Goal: Navigation & Orientation: Find specific page/section

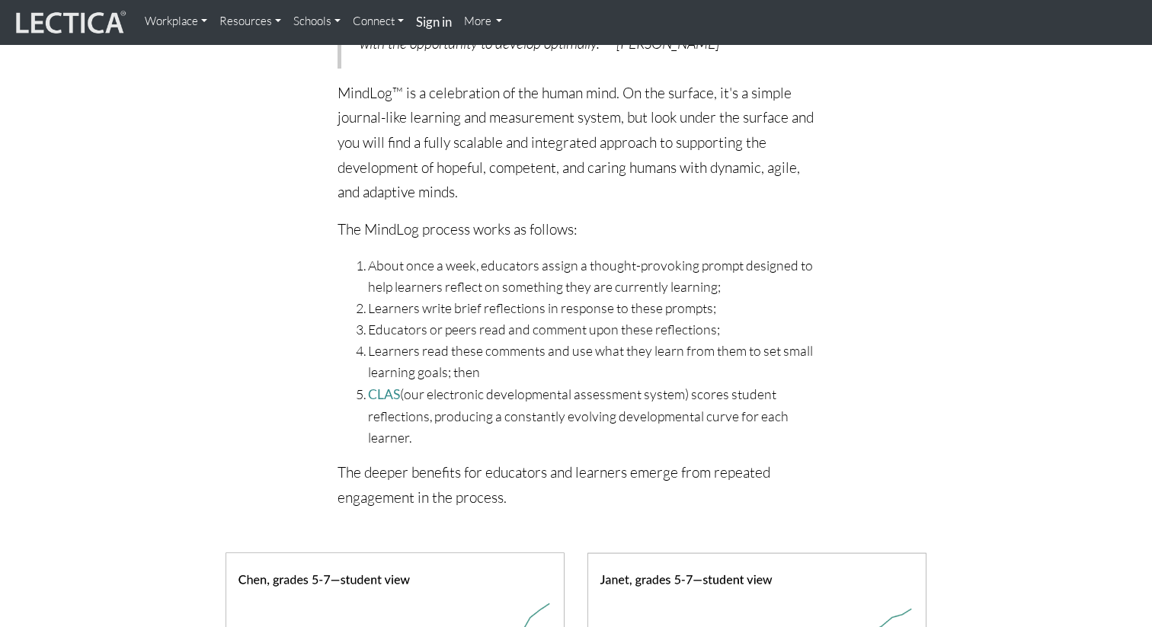
scroll to position [652, 0]
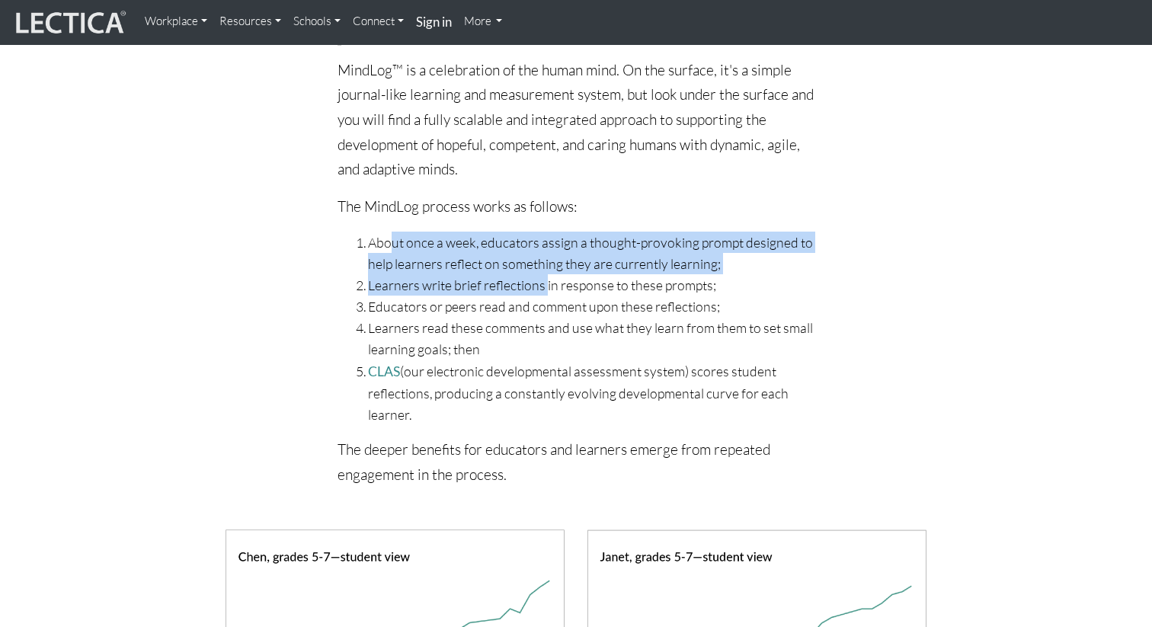
drag, startPoint x: 389, startPoint y: 241, endPoint x: 546, endPoint y: 280, distance: 161.9
click at [546, 280] on ol "About once a week, educators assign a thought-provoking prompt designed to help…" at bounding box center [577, 329] width 478 height 194
click at [546, 280] on li "Learners write brief reflections in response to these prompts;" at bounding box center [591, 284] width 447 height 21
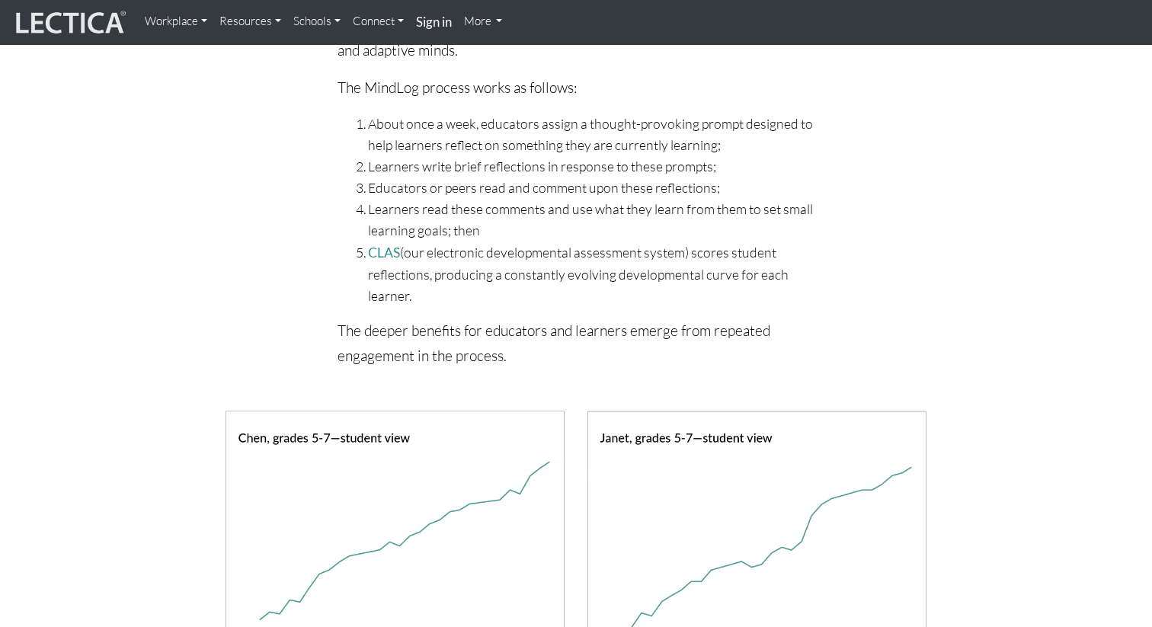
scroll to position [772, 0]
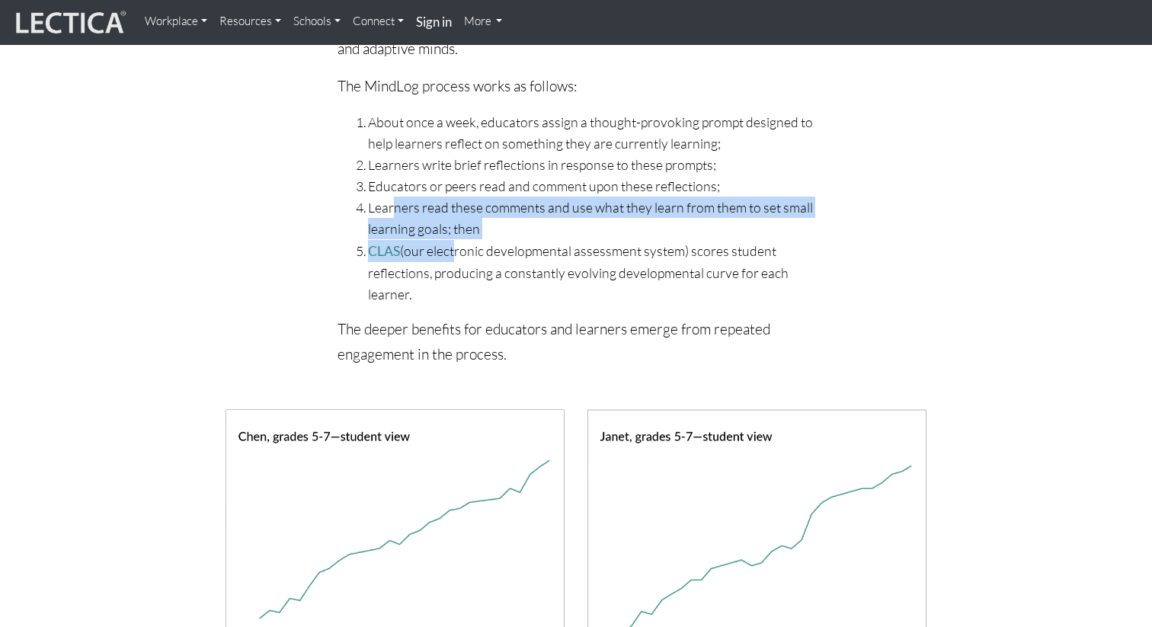
drag, startPoint x: 393, startPoint y: 210, endPoint x: 450, endPoint y: 242, distance: 64.8
click at [450, 242] on ol "About once a week, educators assign a thought-provoking prompt designed to help…" at bounding box center [577, 208] width 478 height 194
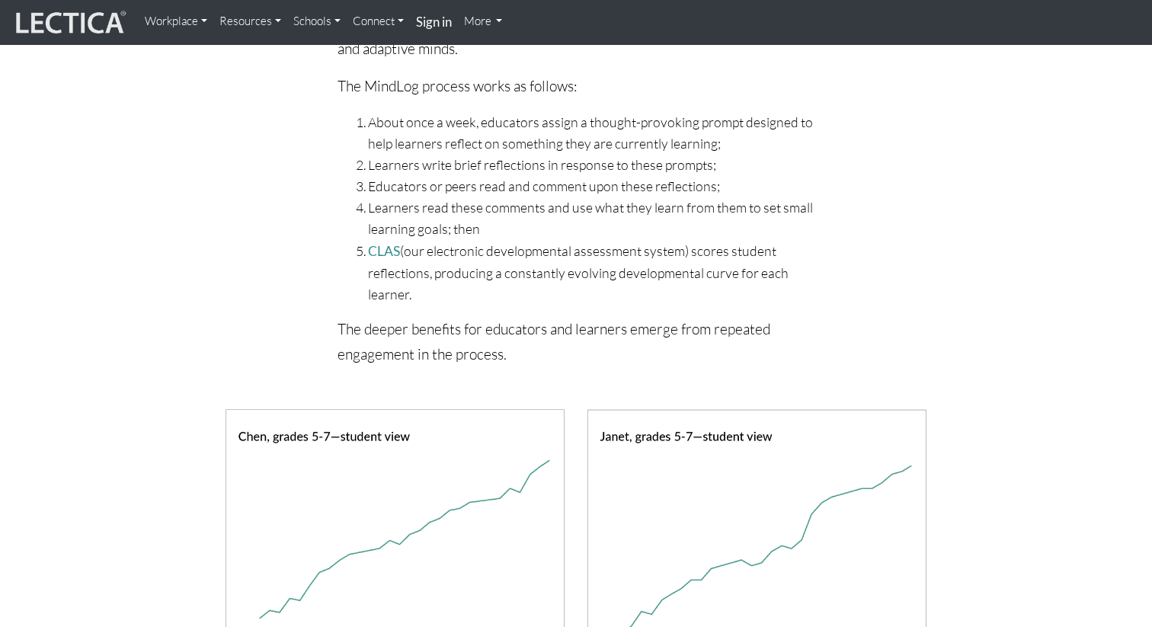
click at [441, 258] on li "CLAS (our electronic developmental assessment system) scores student reflection…" at bounding box center [591, 272] width 447 height 65
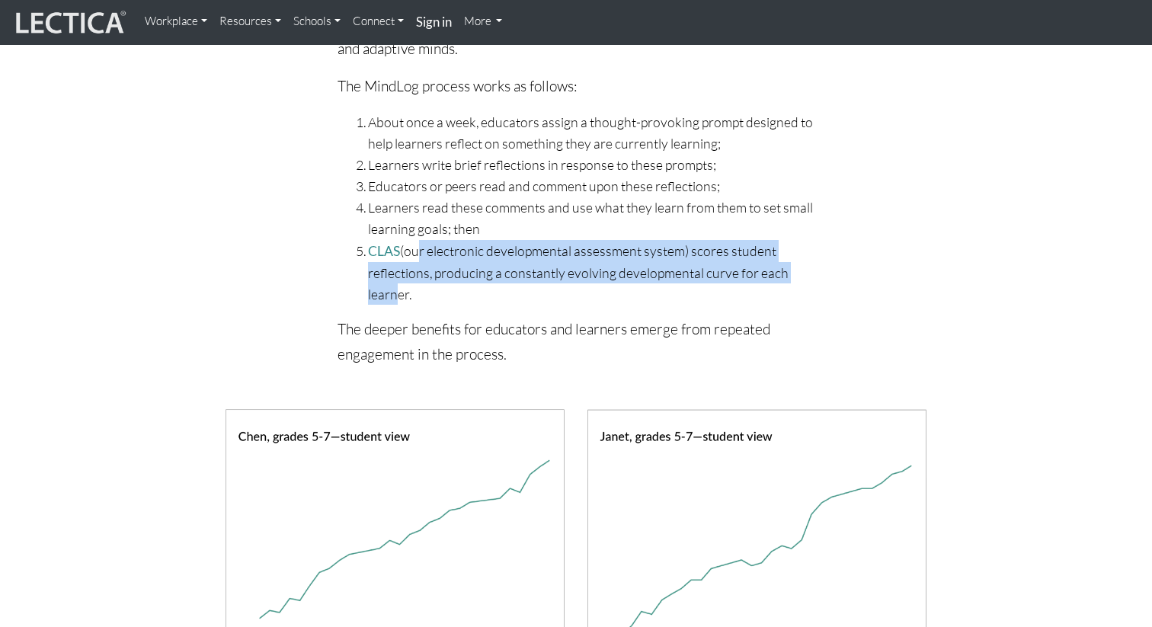
drag, startPoint x: 416, startPoint y: 251, endPoint x: 387, endPoint y: 293, distance: 50.9
click at [387, 293] on li "CLAS (our electronic developmental assessment system) scores student reflection…" at bounding box center [591, 272] width 447 height 65
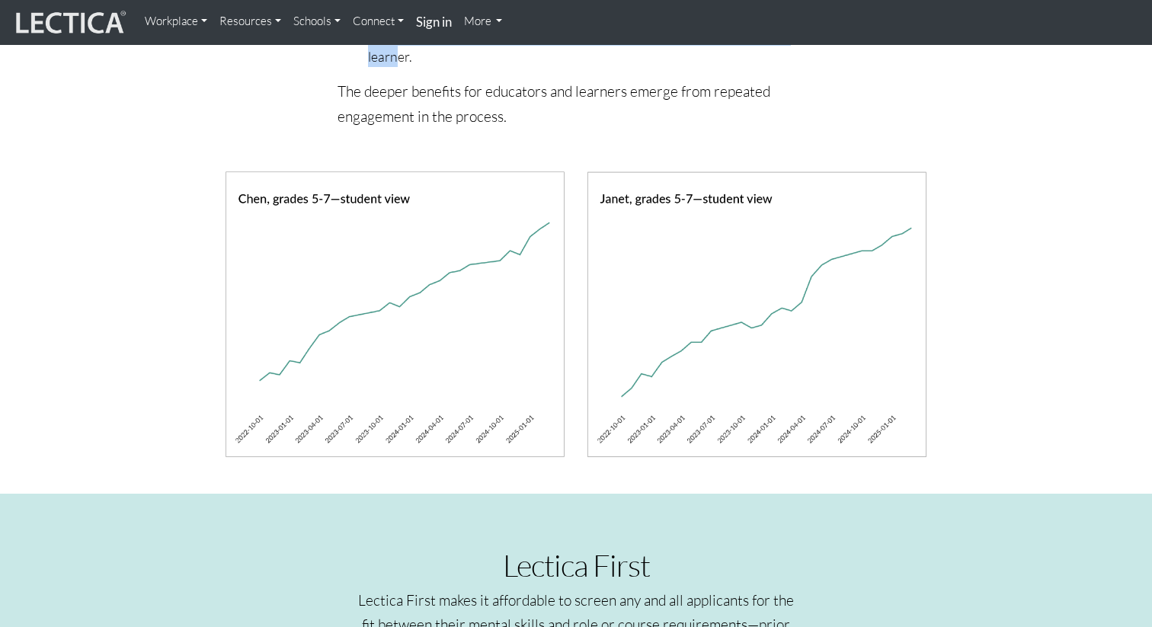
scroll to position [1021, 0]
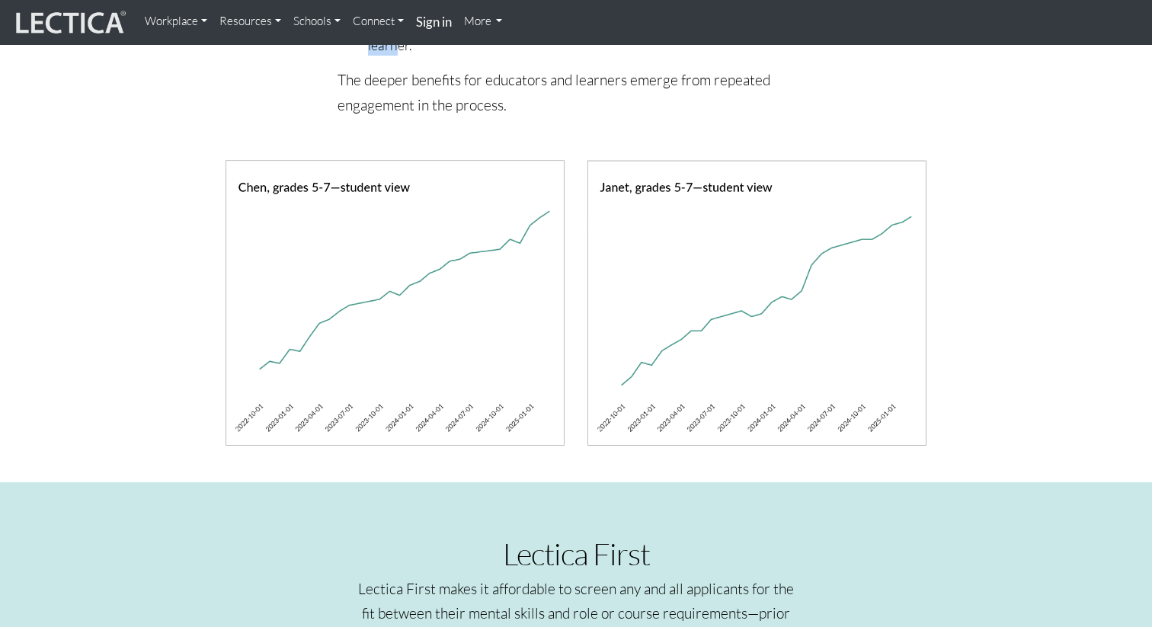
click at [174, 267] on div at bounding box center [576, 302] width 869 height 285
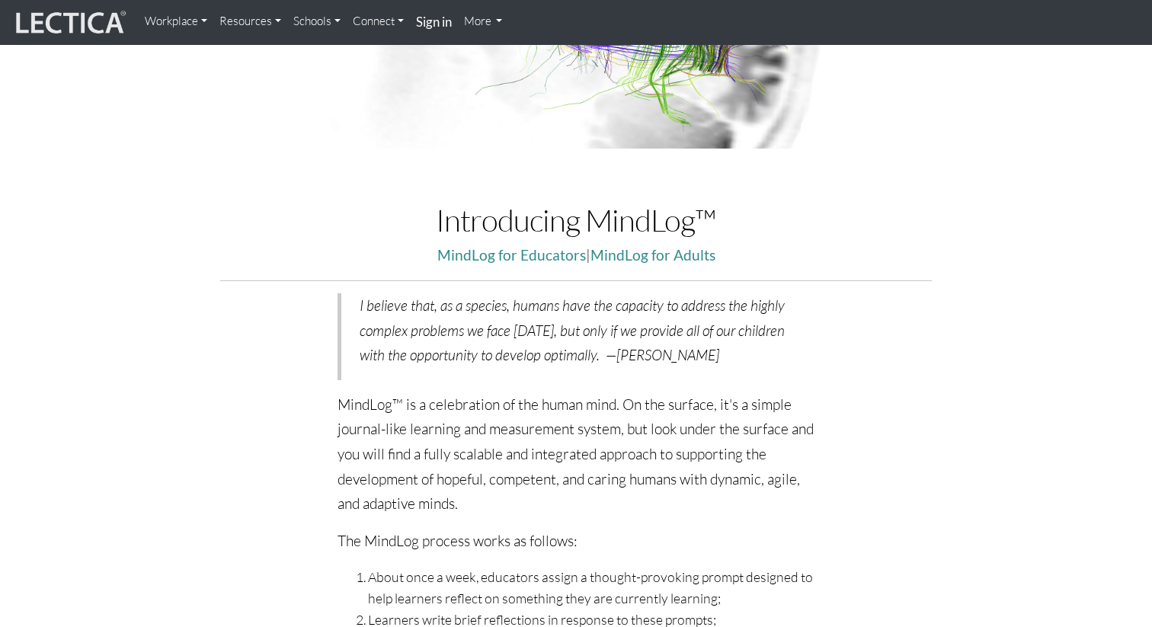
scroll to position [0, 0]
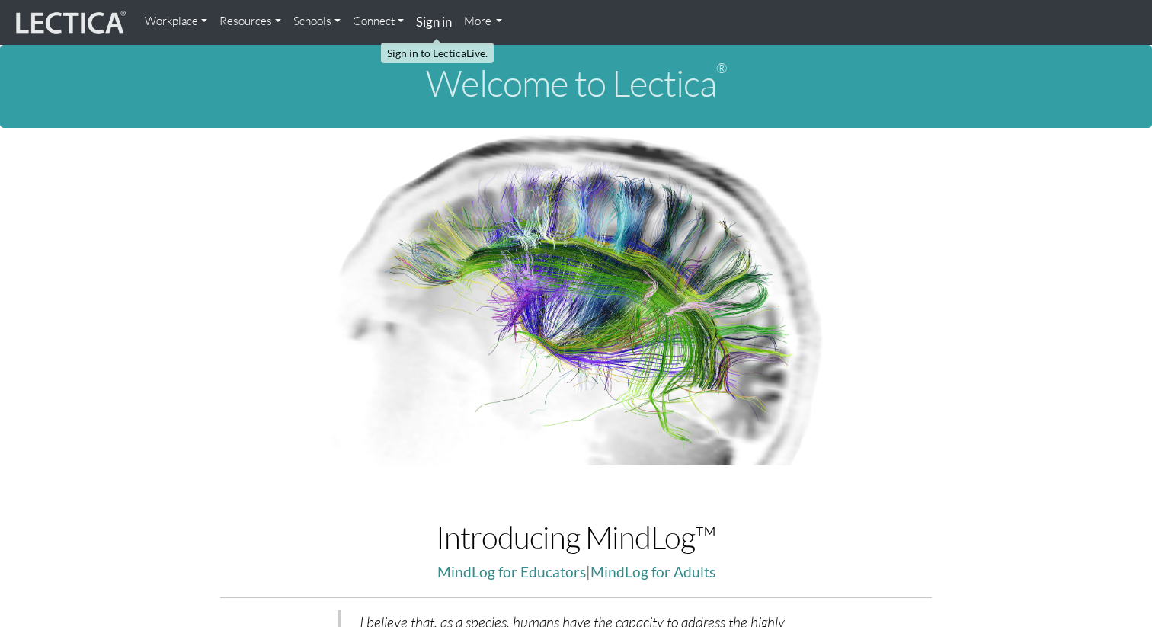
click at [435, 20] on strong "Sign in" at bounding box center [434, 22] width 36 height 16
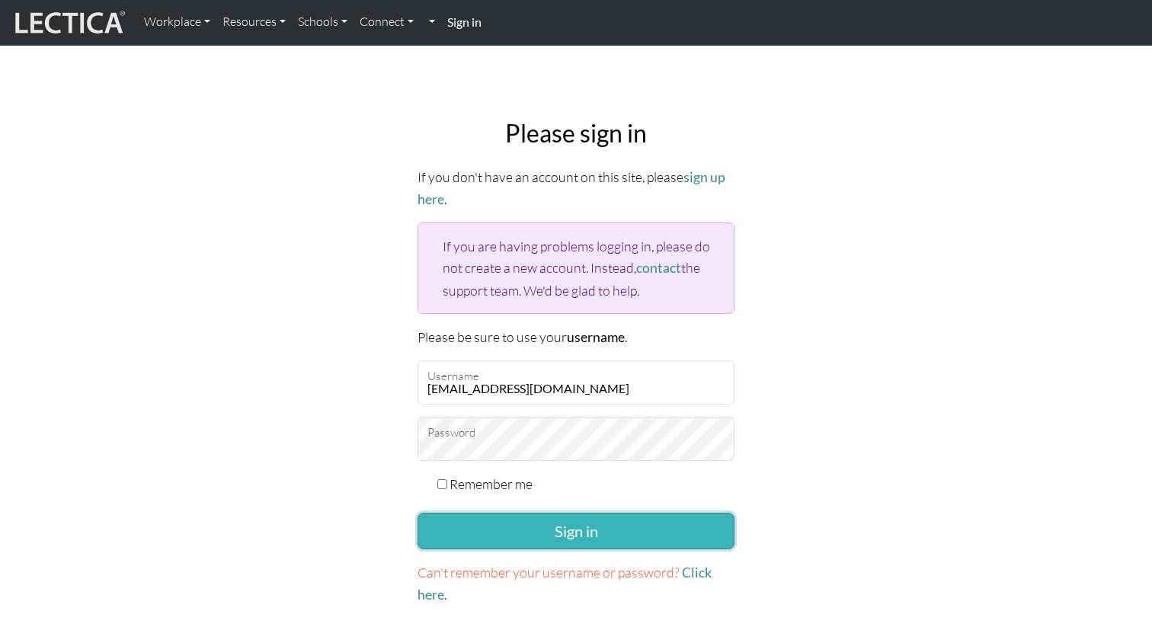
click at [530, 521] on button "Sign in" at bounding box center [576, 531] width 317 height 37
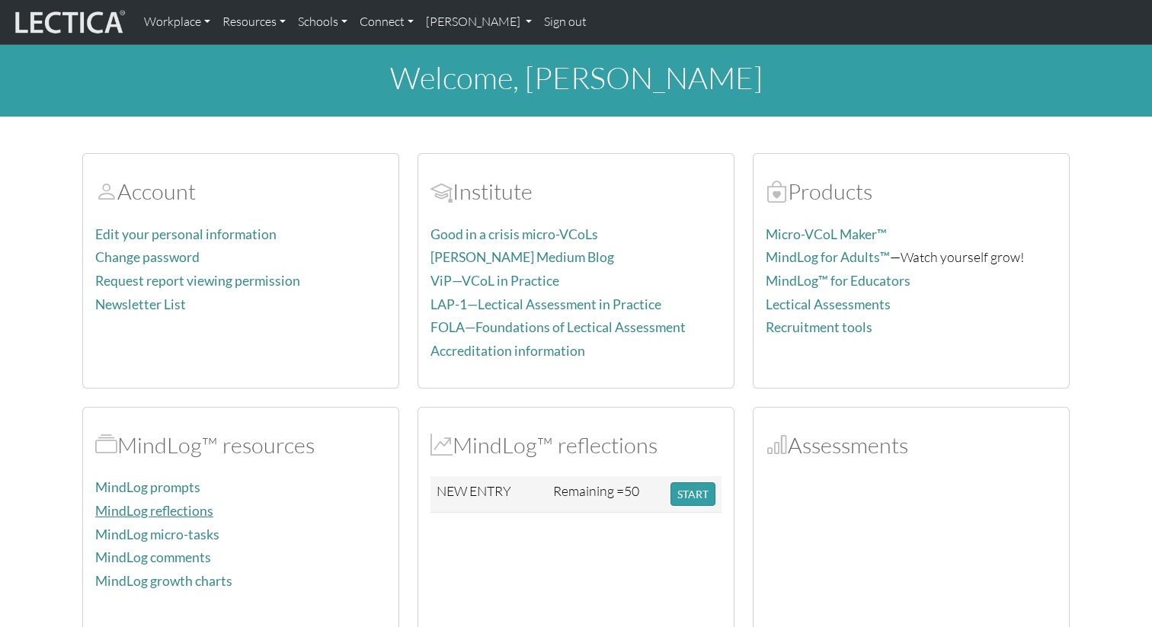
click at [180, 514] on link "MindLog reflections" at bounding box center [154, 511] width 118 height 16
click at [178, 487] on link "MindLog prompts" at bounding box center [147, 487] width 105 height 16
